Goal: Transaction & Acquisition: Purchase product/service

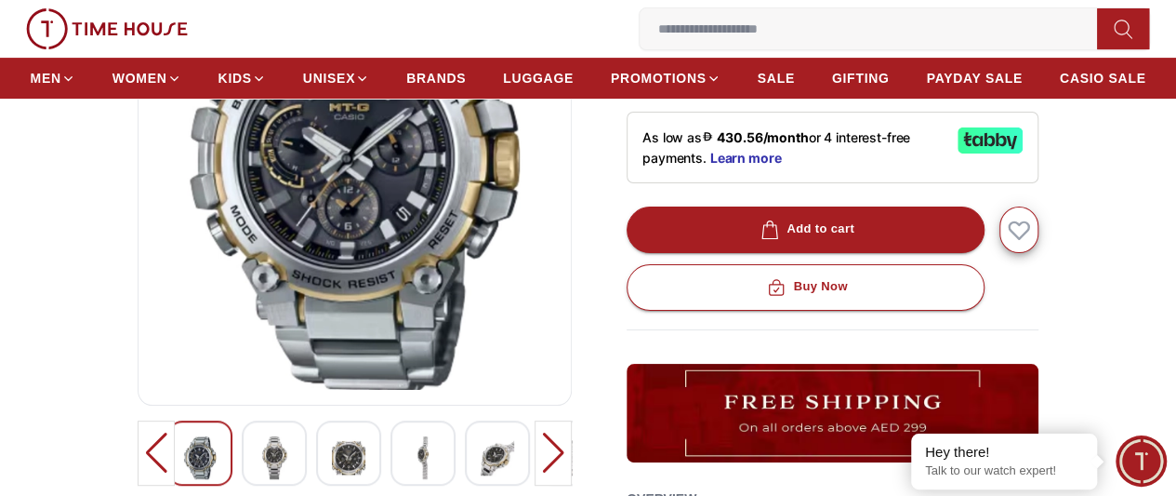
scroll to position [279, 0]
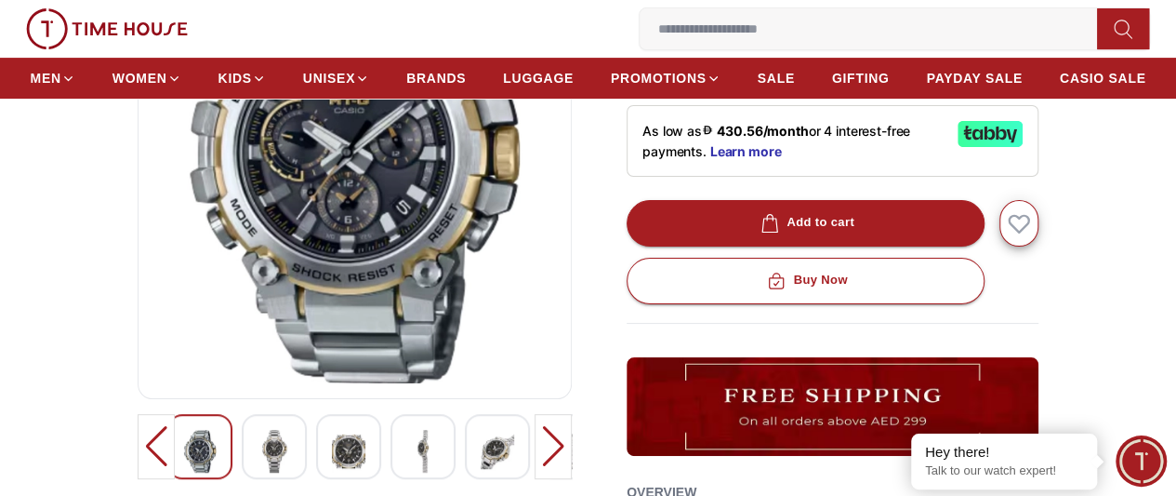
click at [258, 465] on img at bounding box center [274, 451] width 33 height 43
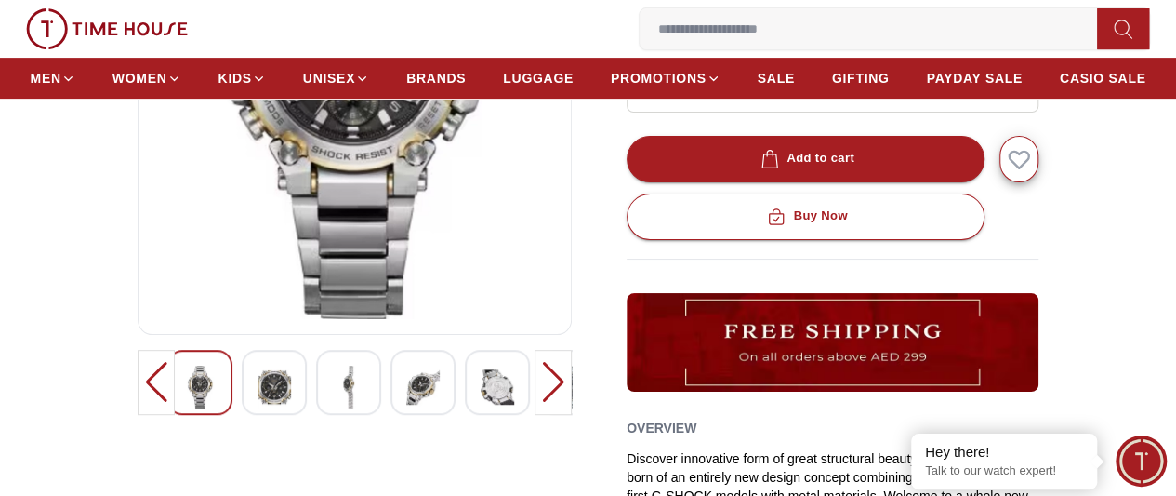
scroll to position [372, 0]
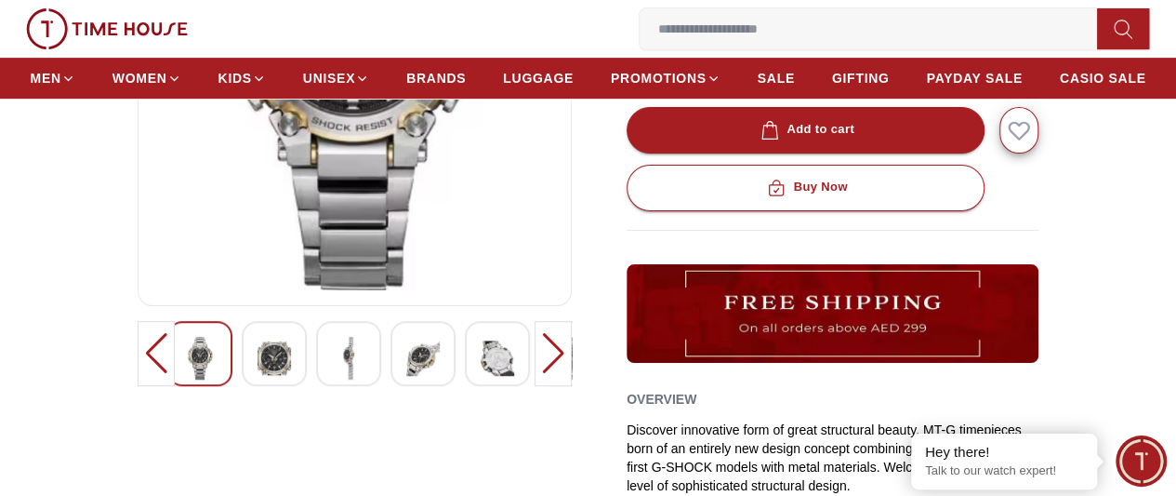
click at [258, 378] on img at bounding box center [274, 358] width 33 height 43
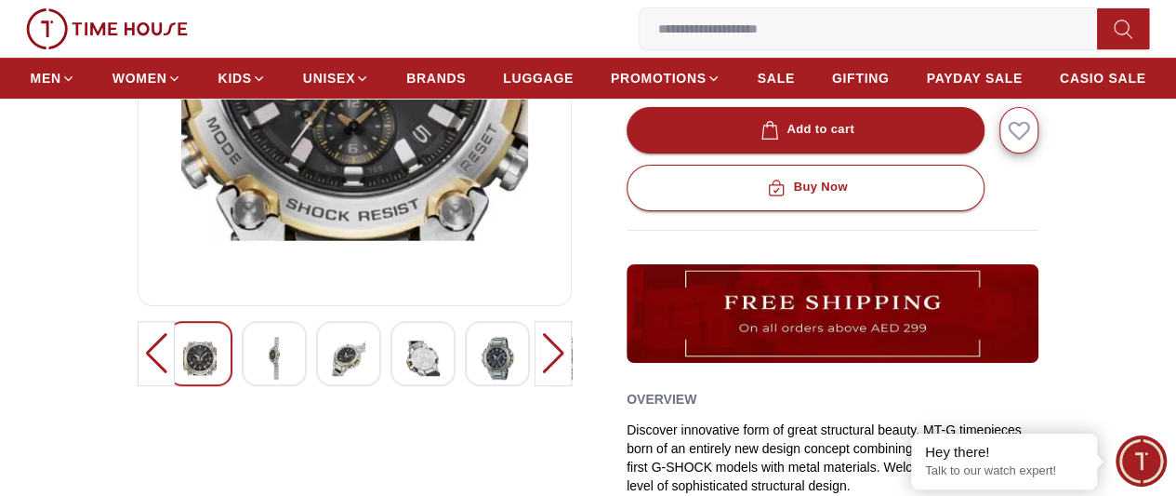
click at [332, 379] on img at bounding box center [348, 358] width 33 height 43
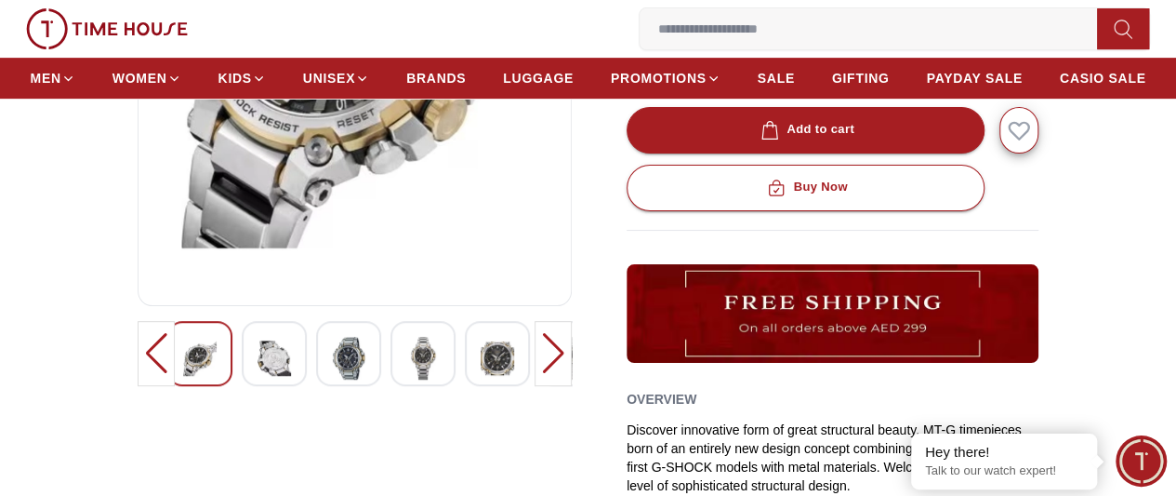
click at [258, 376] on img at bounding box center [274, 358] width 33 height 43
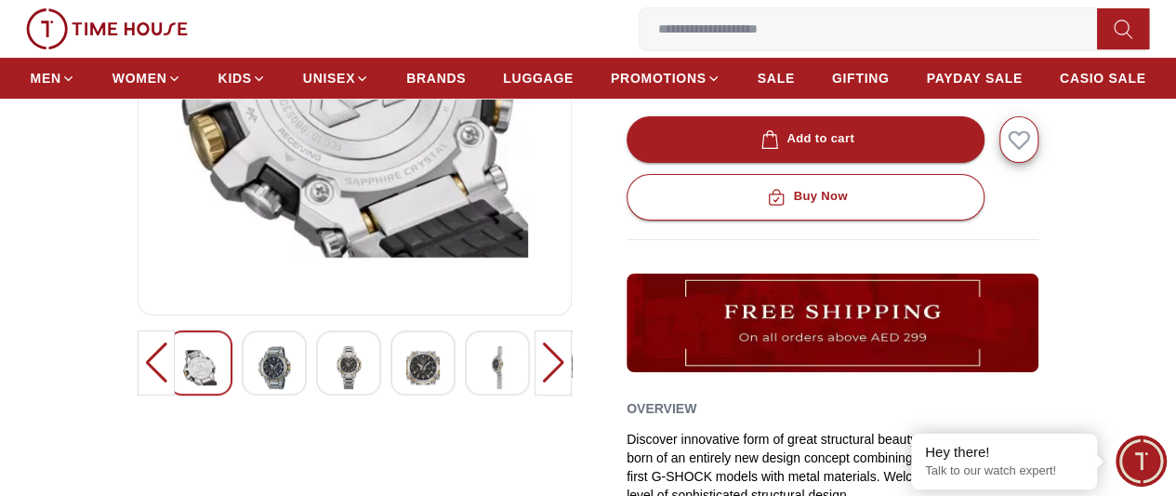
scroll to position [465, 0]
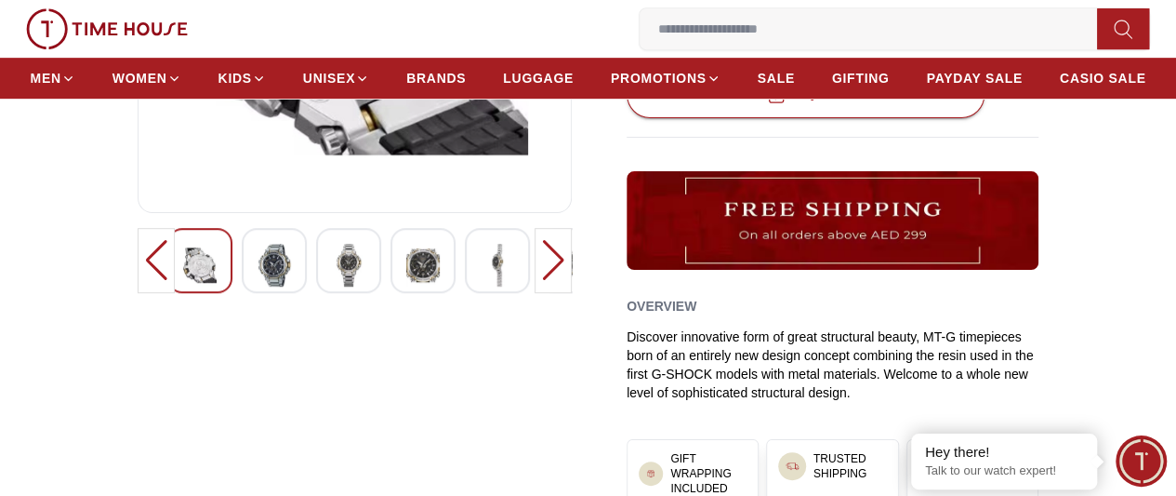
click at [406, 285] on img at bounding box center [422, 265] width 33 height 43
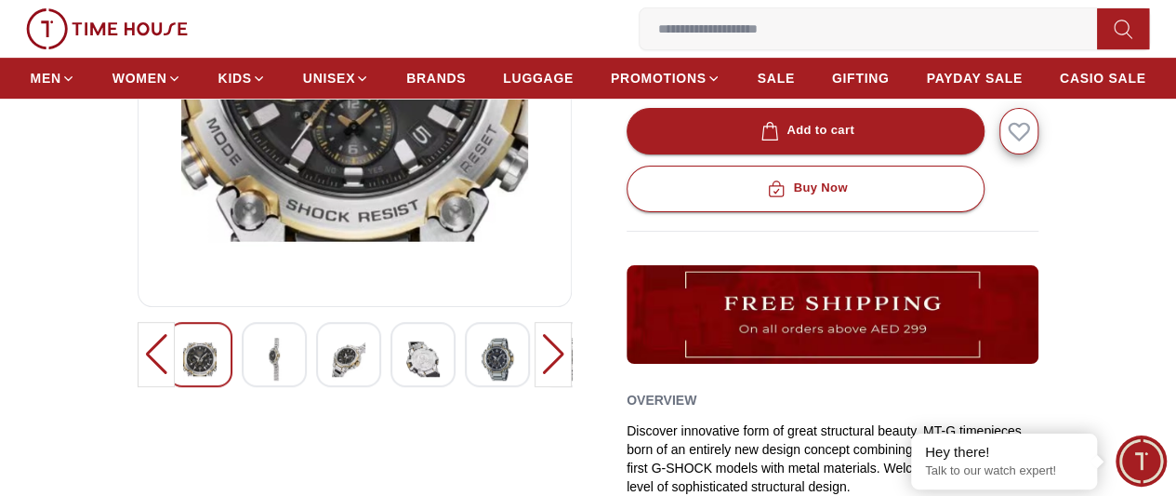
scroll to position [372, 0]
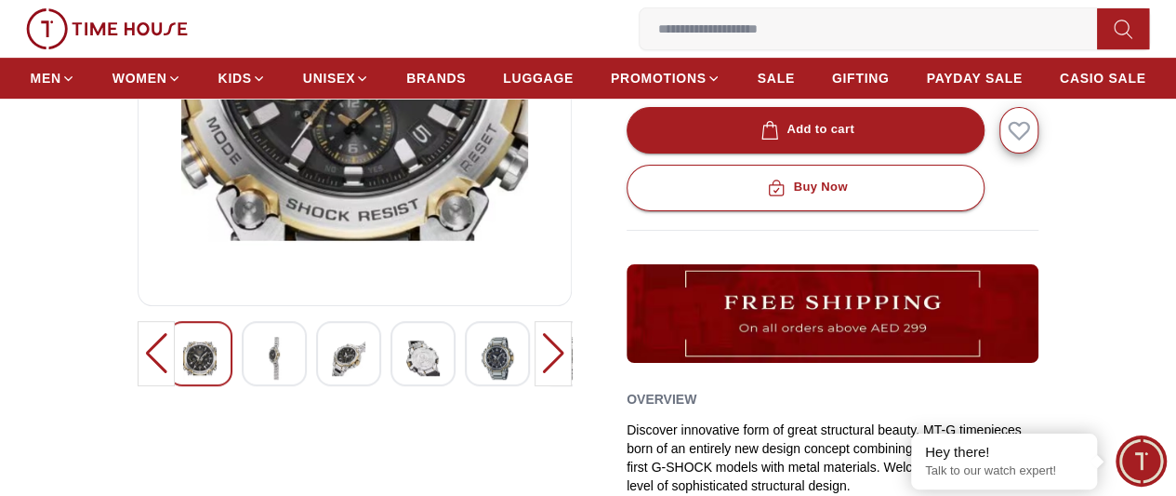
click at [481, 378] on img at bounding box center [497, 358] width 33 height 43
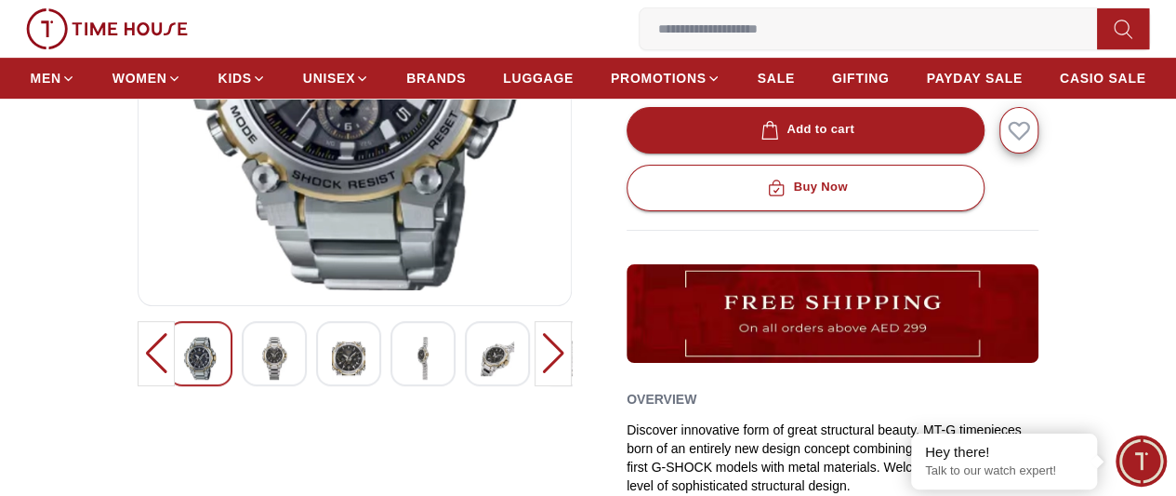
click at [539, 373] on div at bounding box center [571, 353] width 65 height 65
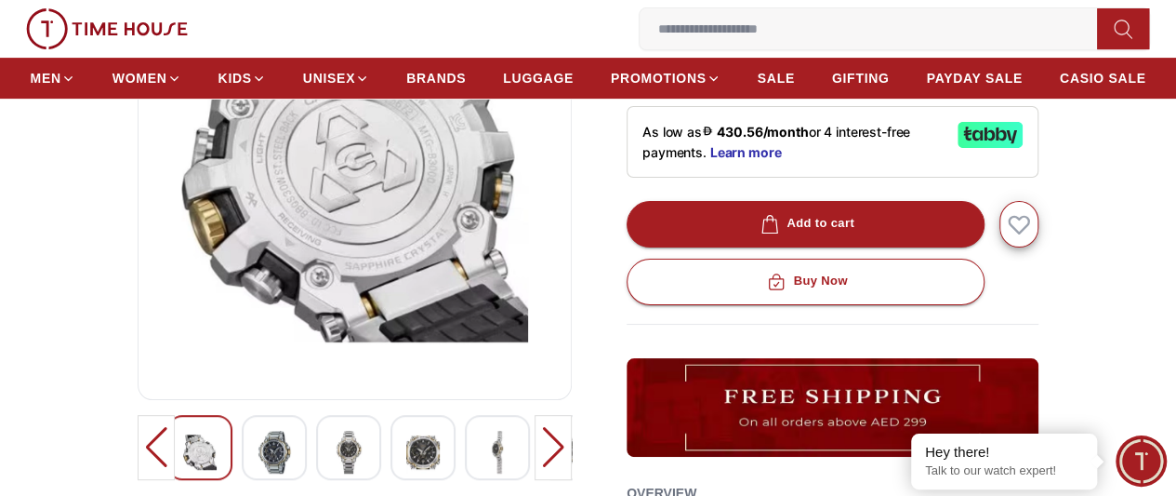
scroll to position [279, 0]
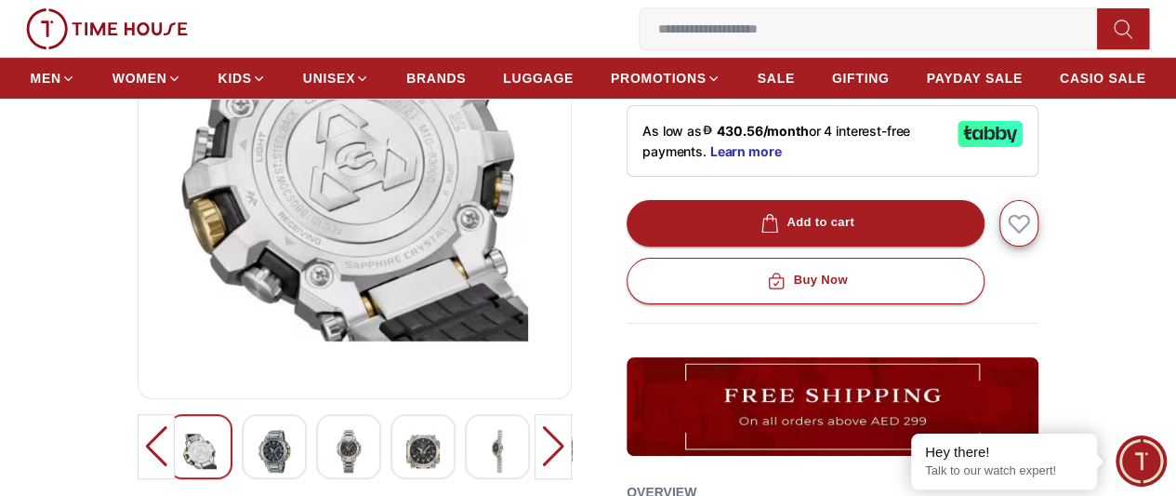
click at [572, 457] on div at bounding box center [553, 446] width 37 height 65
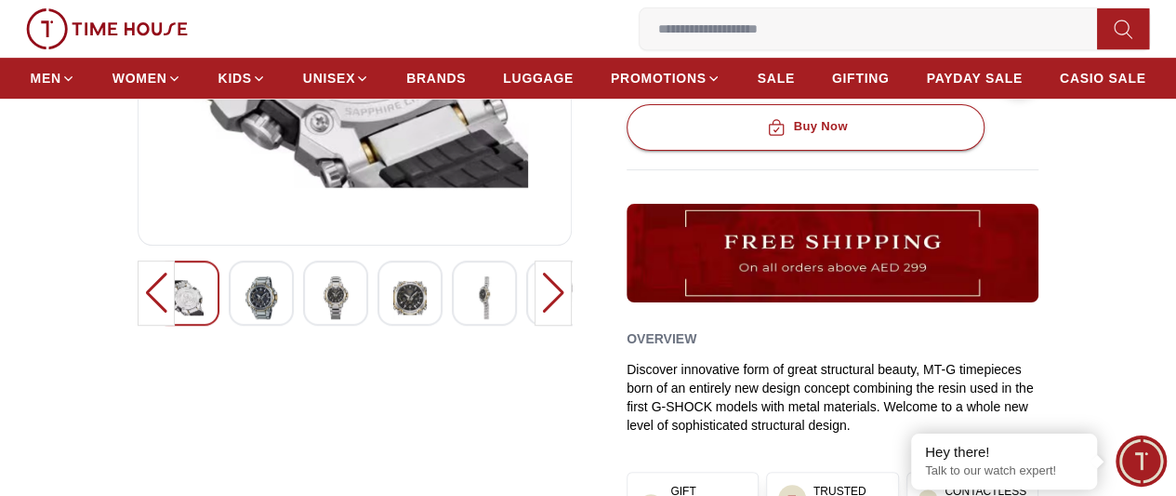
scroll to position [465, 0]
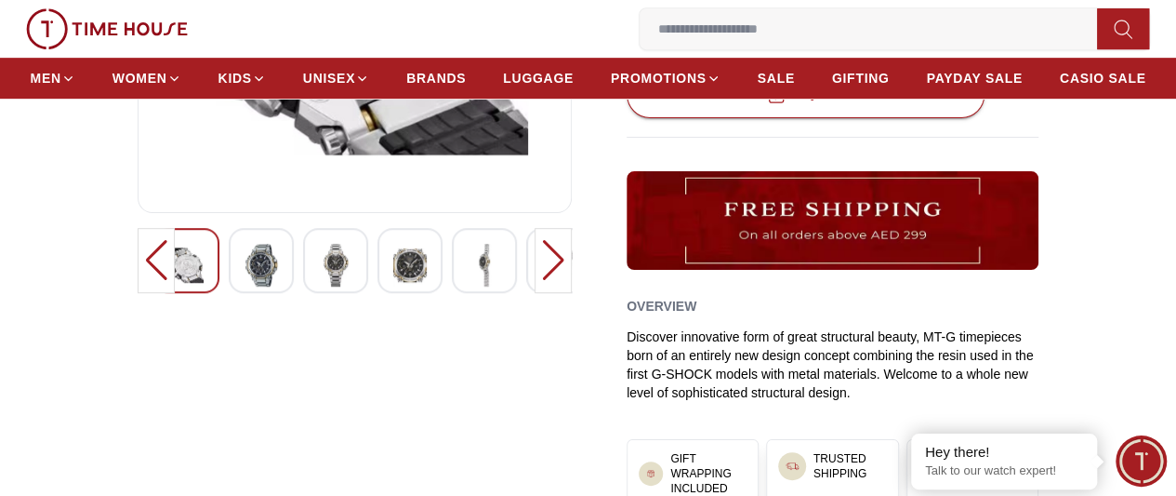
click at [245, 286] on img at bounding box center [261, 265] width 33 height 43
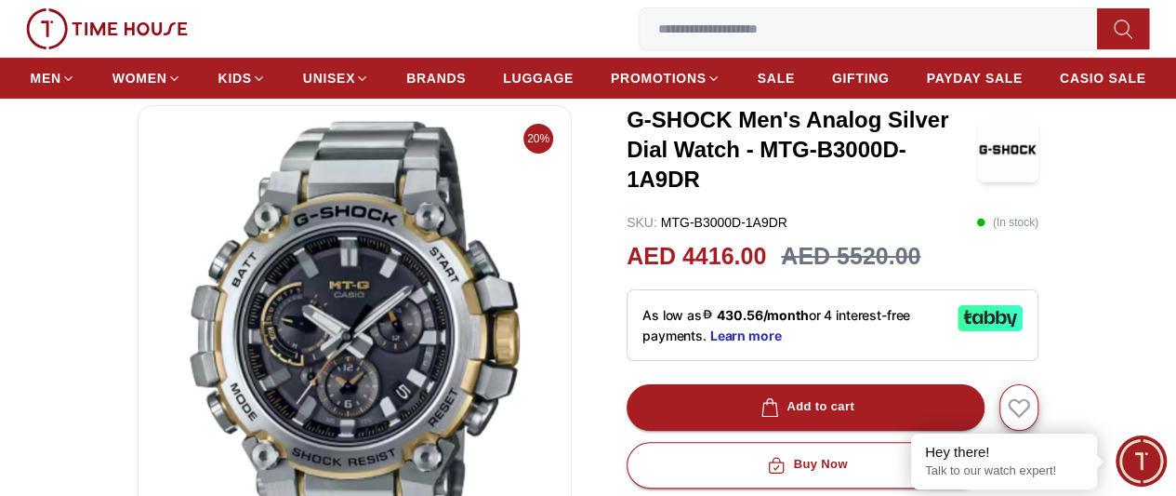
scroll to position [0, 0]
